Goal: Navigation & Orientation: Find specific page/section

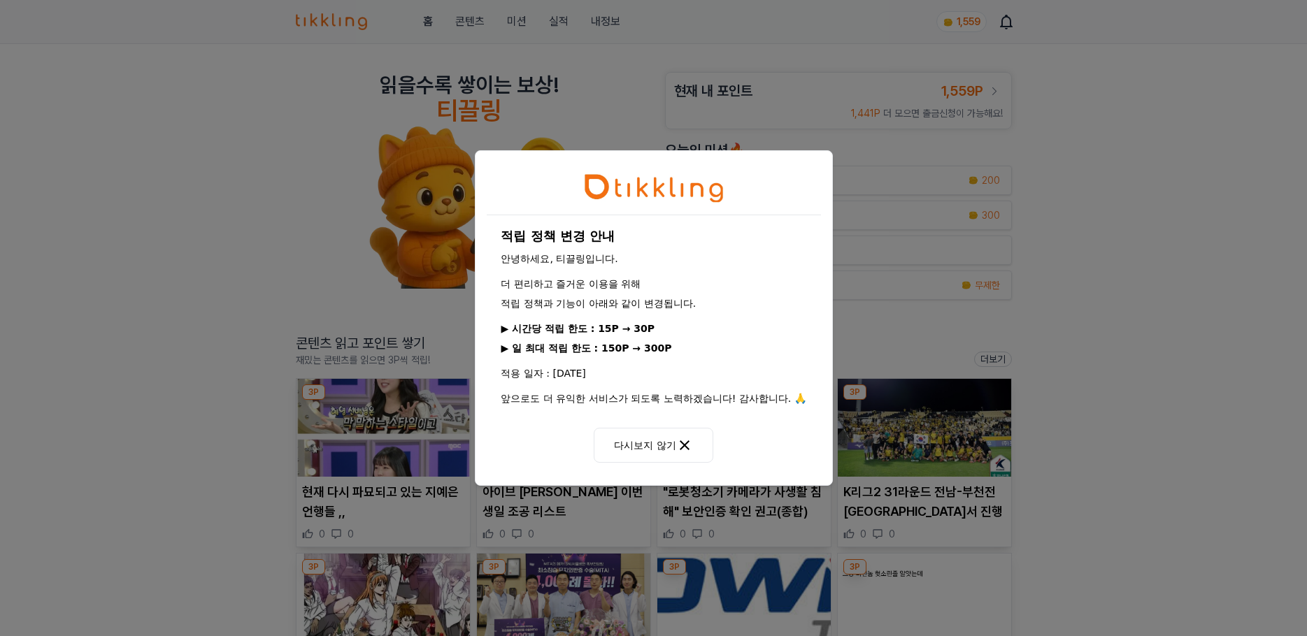
click at [686, 450] on icon at bounding box center [684, 445] width 17 height 17
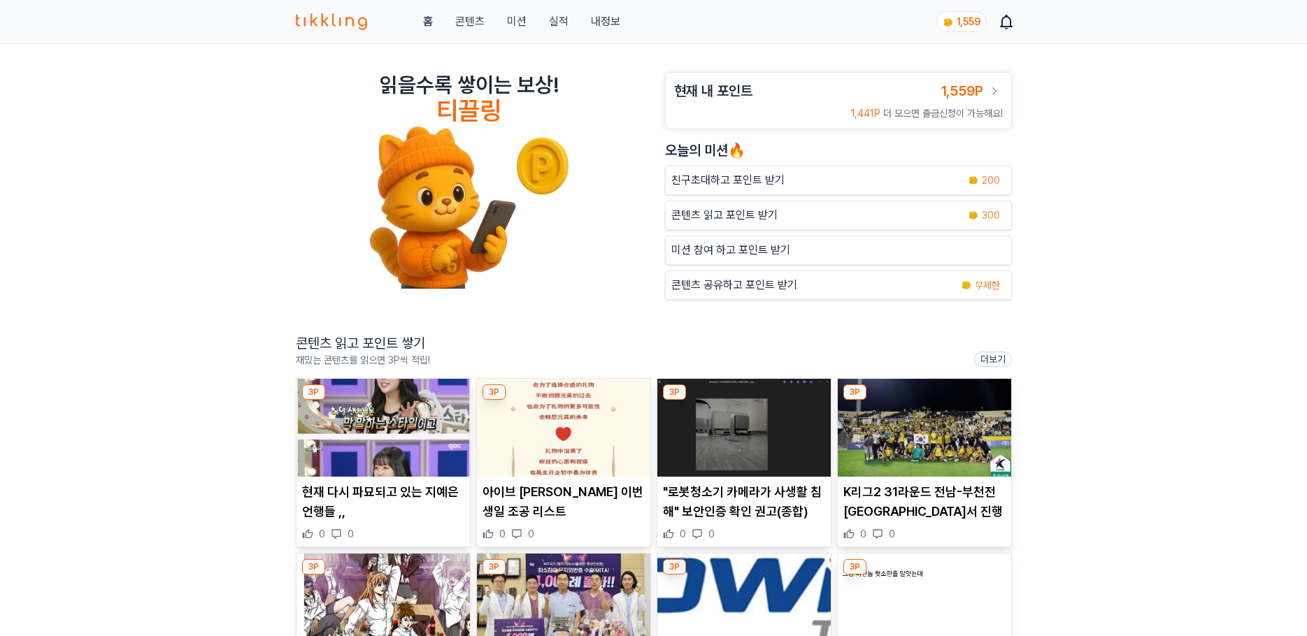
click at [386, 439] on img at bounding box center [382, 428] width 173 height 98
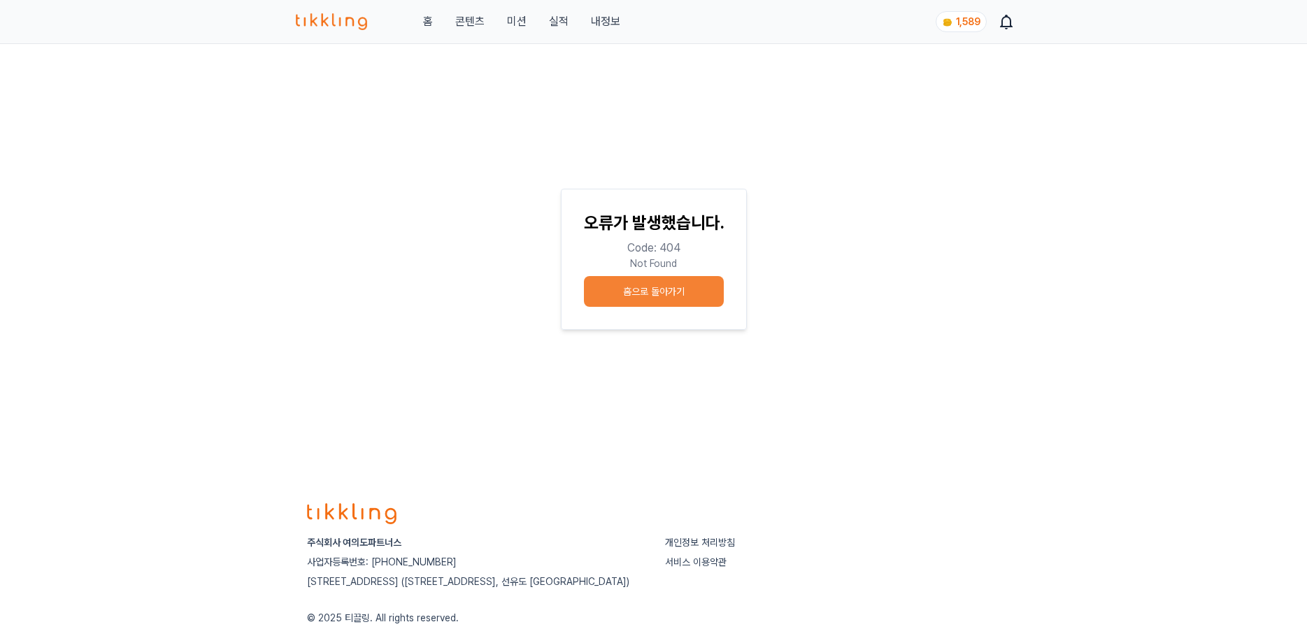
click at [511, 18] on button "미션" at bounding box center [517, 21] width 20 height 17
click at [477, 24] on link "콘텐츠" at bounding box center [469, 21] width 29 height 17
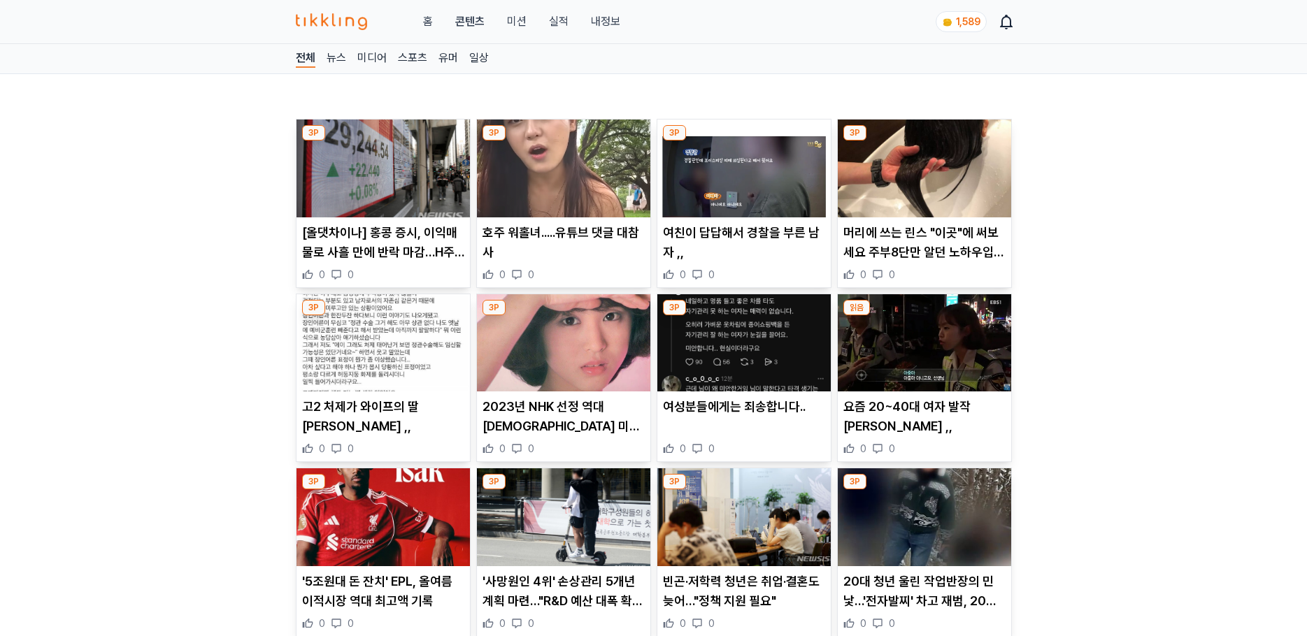
click at [338, 26] on img at bounding box center [332, 21] width 72 height 17
